Goal: Task Accomplishment & Management: Manage account settings

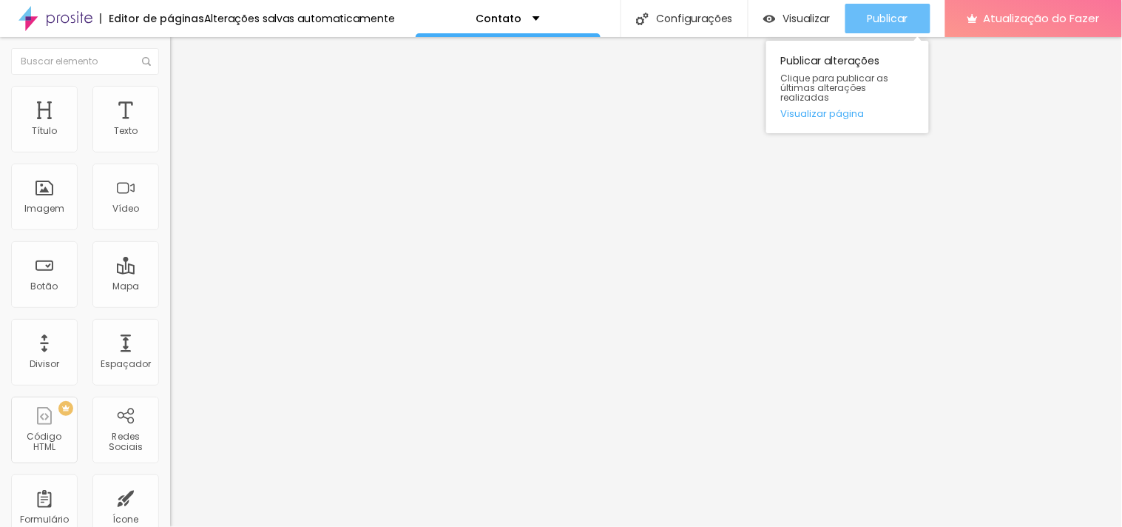
click at [877, 19] on font "Publicar" at bounding box center [888, 18] width 41 height 15
click at [881, 20] on font "Publicar" at bounding box center [888, 18] width 41 height 15
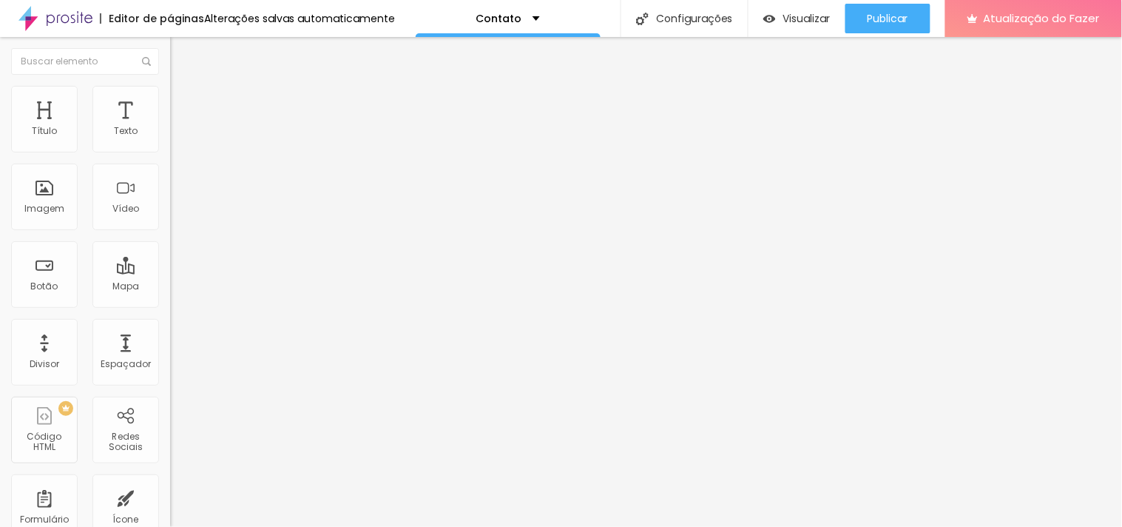
click at [170, 413] on div "Editar nulo Conteúdo Estilo Avançado Instagram Rede social Instagram Endereço U…" at bounding box center [255, 282] width 170 height 490
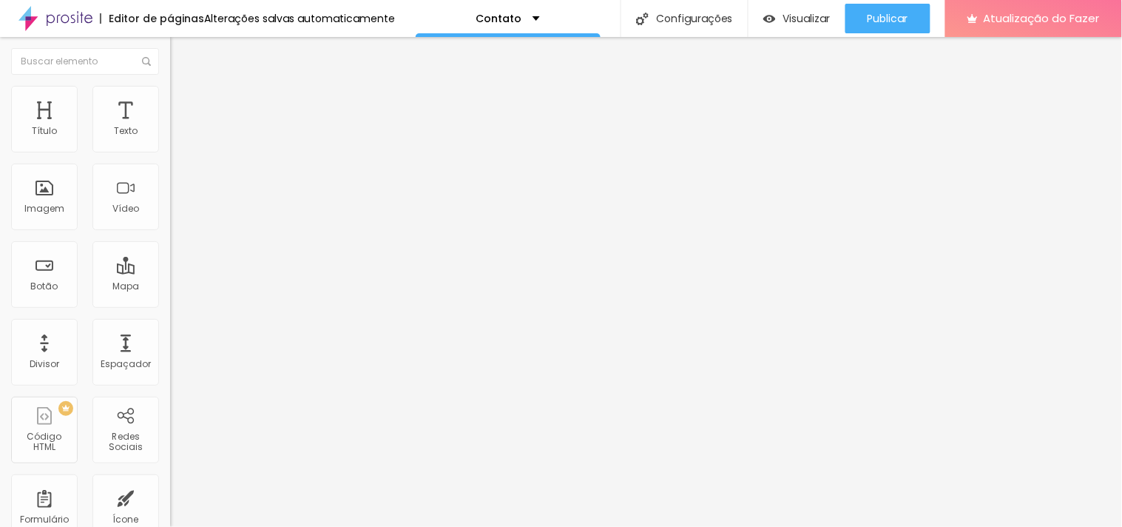
drag, startPoint x: 64, startPoint y: 269, endPoint x: 0, endPoint y: 269, distance: 63.6
drag, startPoint x: 64, startPoint y: 267, endPoint x: 7, endPoint y: 269, distance: 57.0
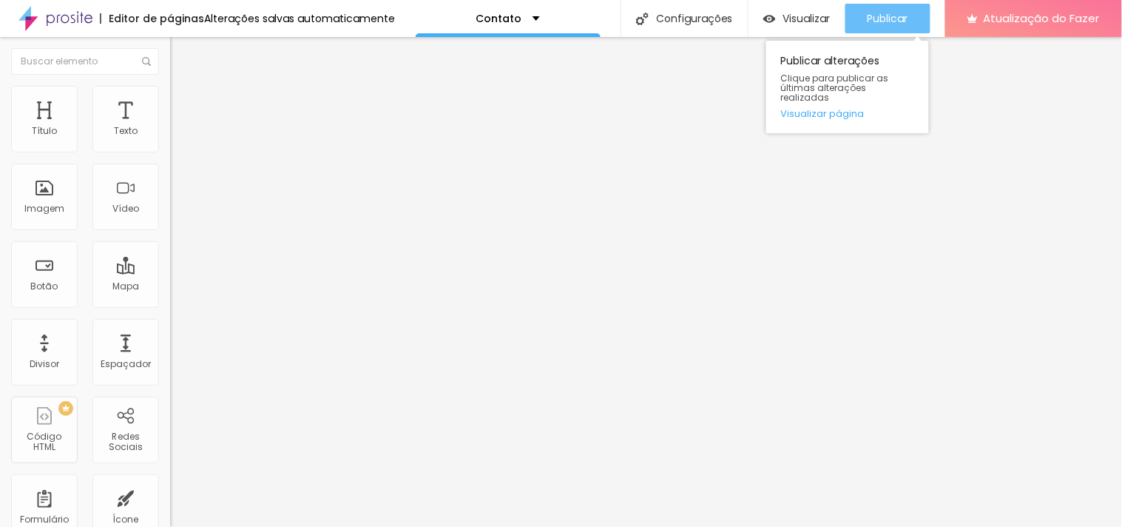
click at [905, 11] on font "Publicar" at bounding box center [888, 18] width 41 height 15
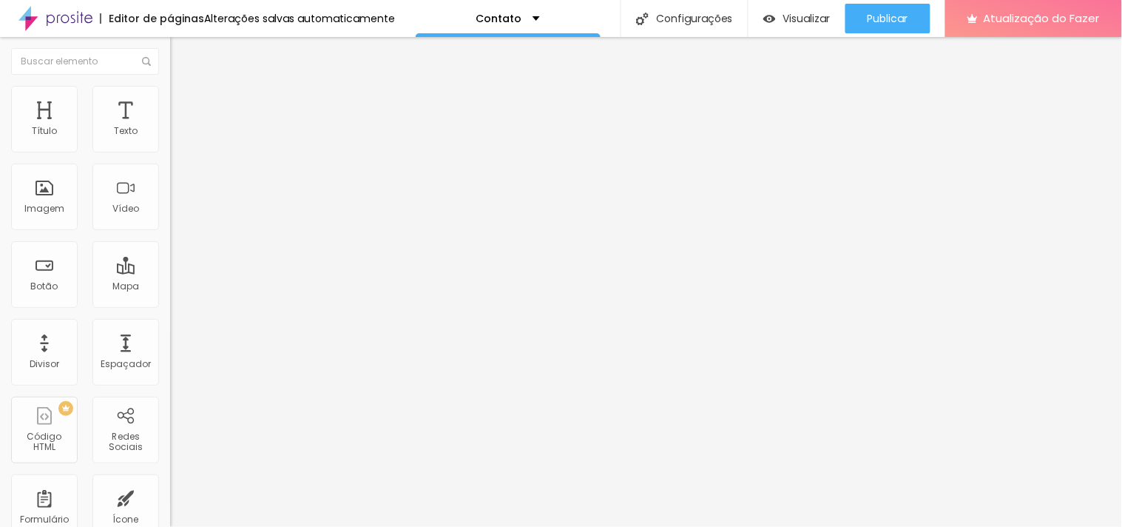
paste input "[URL][DOMAIN_NAME]"
drag, startPoint x: 93, startPoint y: 271, endPoint x: 150, endPoint y: 270, distance: 57.0
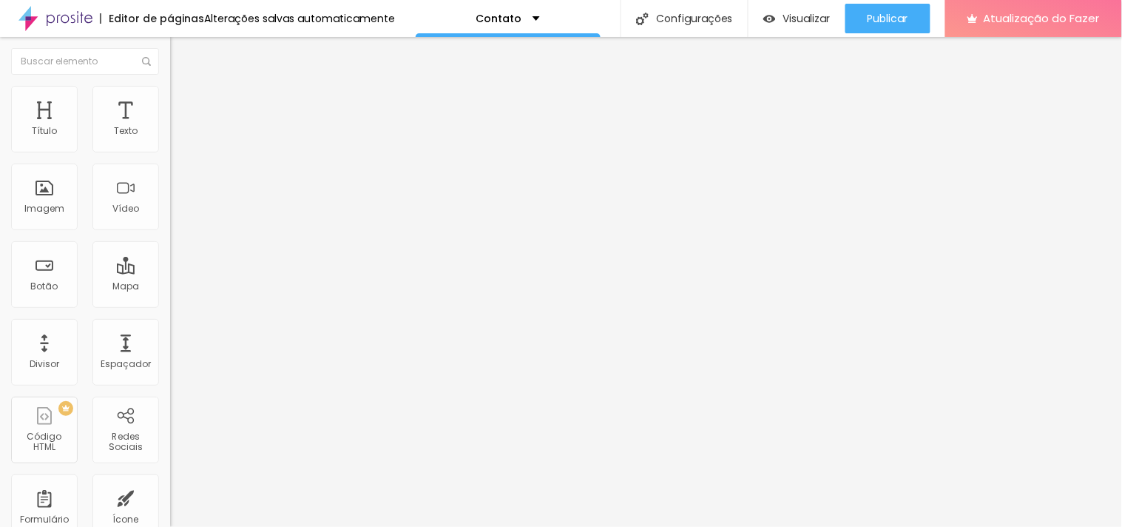
scroll to position [0, 19]
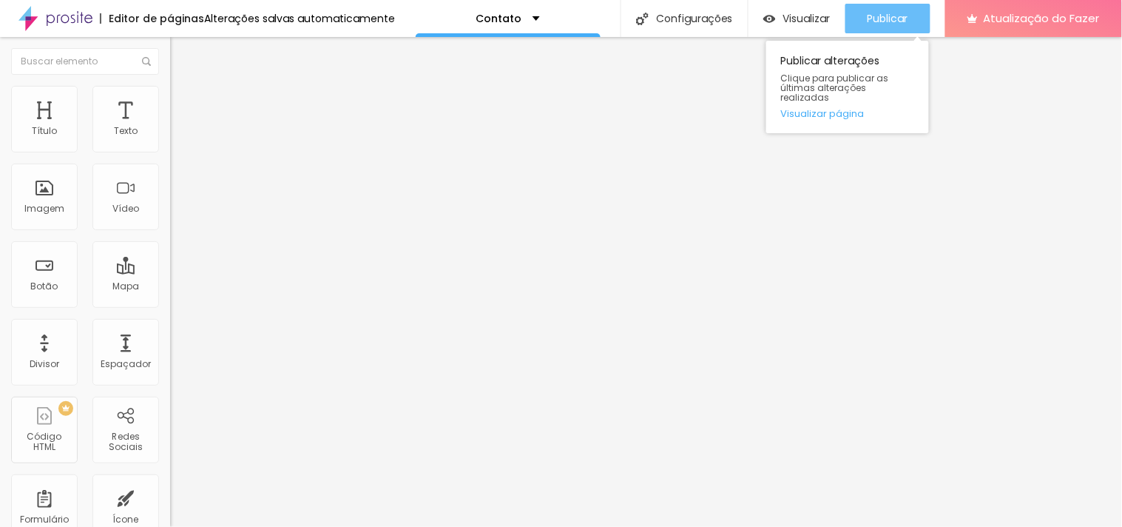
type input "[URL][DOMAIN_NAME]"
click at [895, 20] on font "Publicar" at bounding box center [888, 18] width 41 height 15
